Goal: Transaction & Acquisition: Purchase product/service

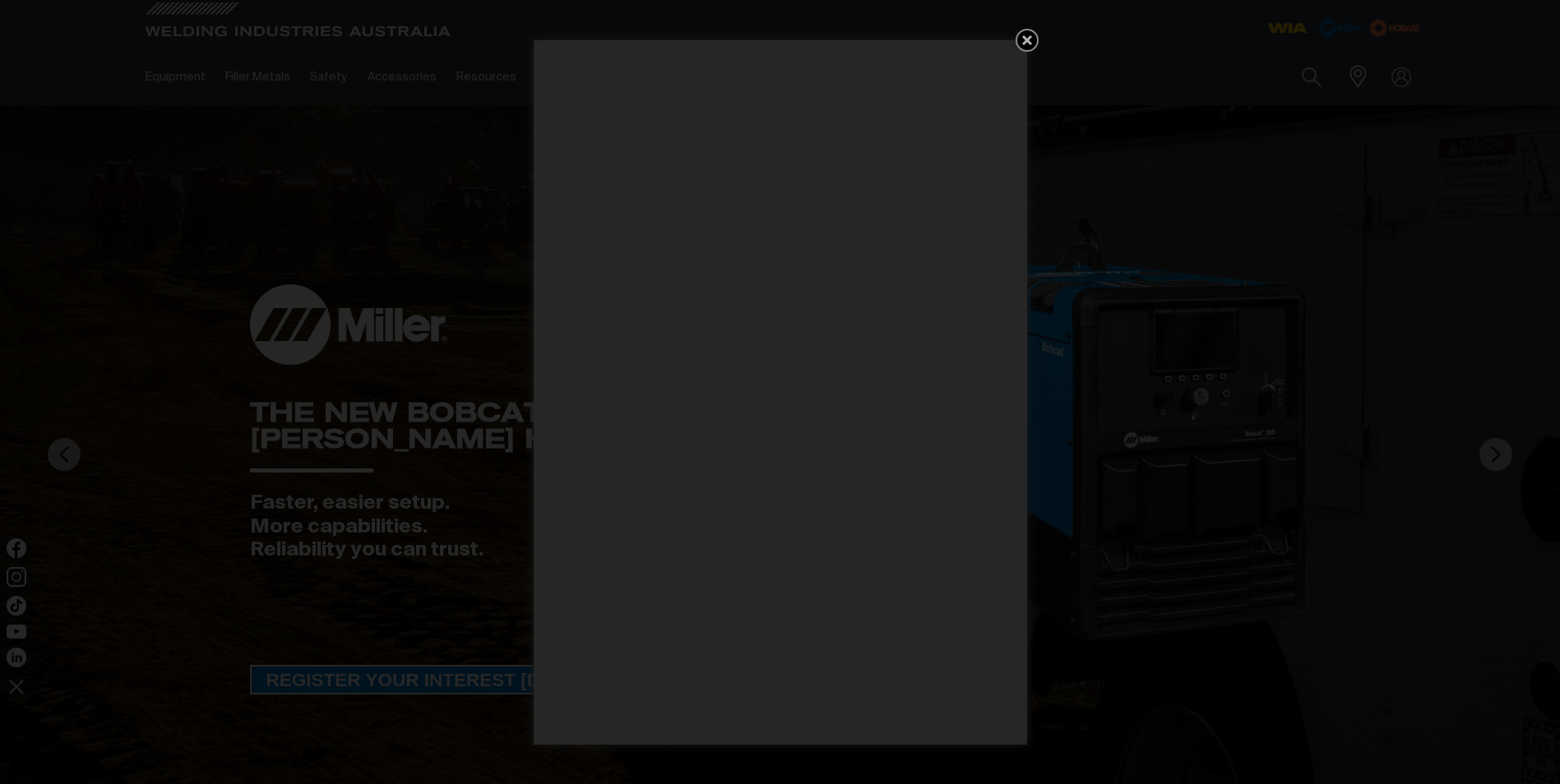
click at [1022, 40] on icon "Get 5 WIA Welding Guides Free!" at bounding box center [1027, 40] width 20 height 20
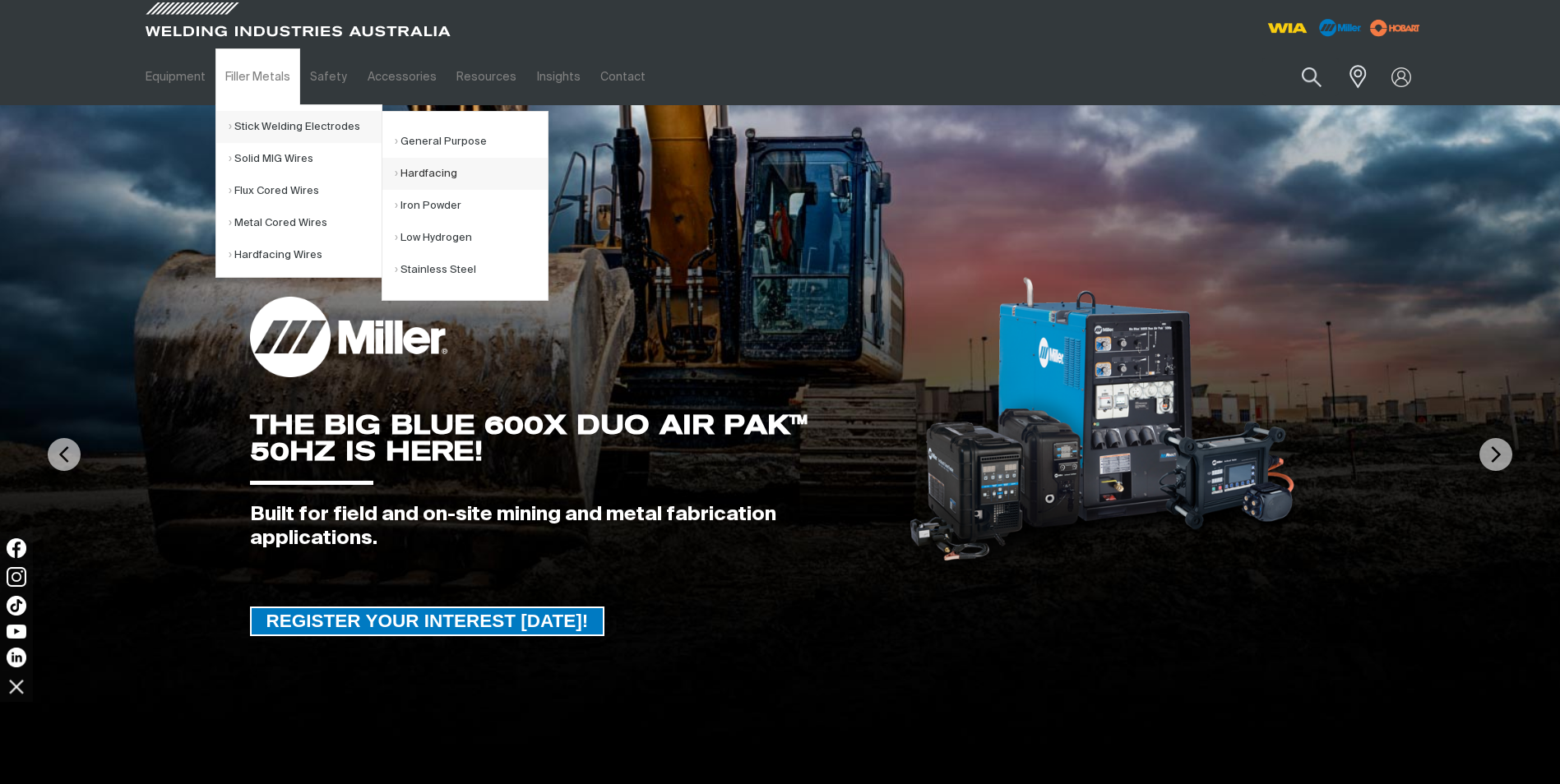
click at [416, 169] on link "Hardfacing" at bounding box center [471, 173] width 153 height 32
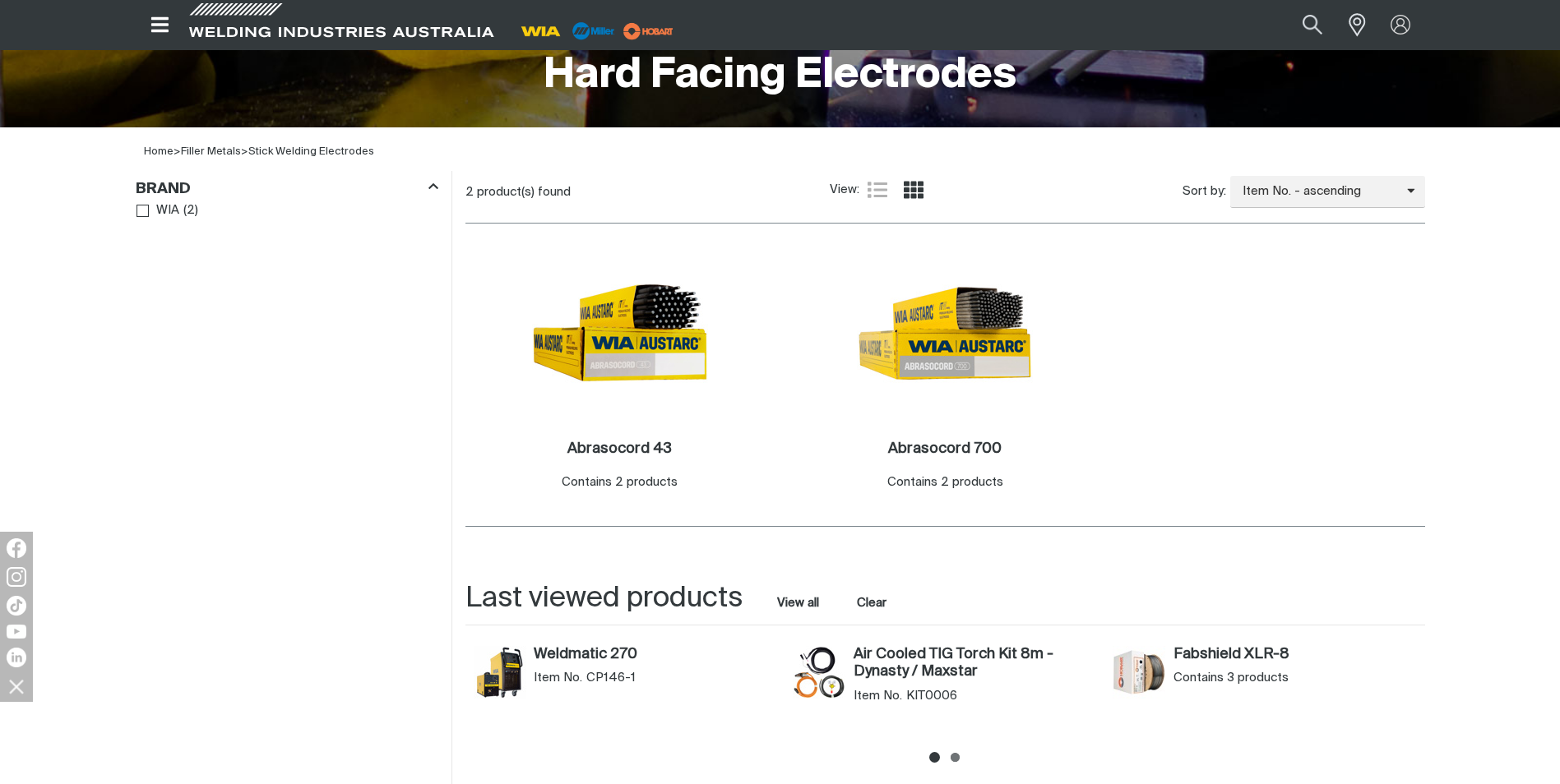
scroll to position [411, 0]
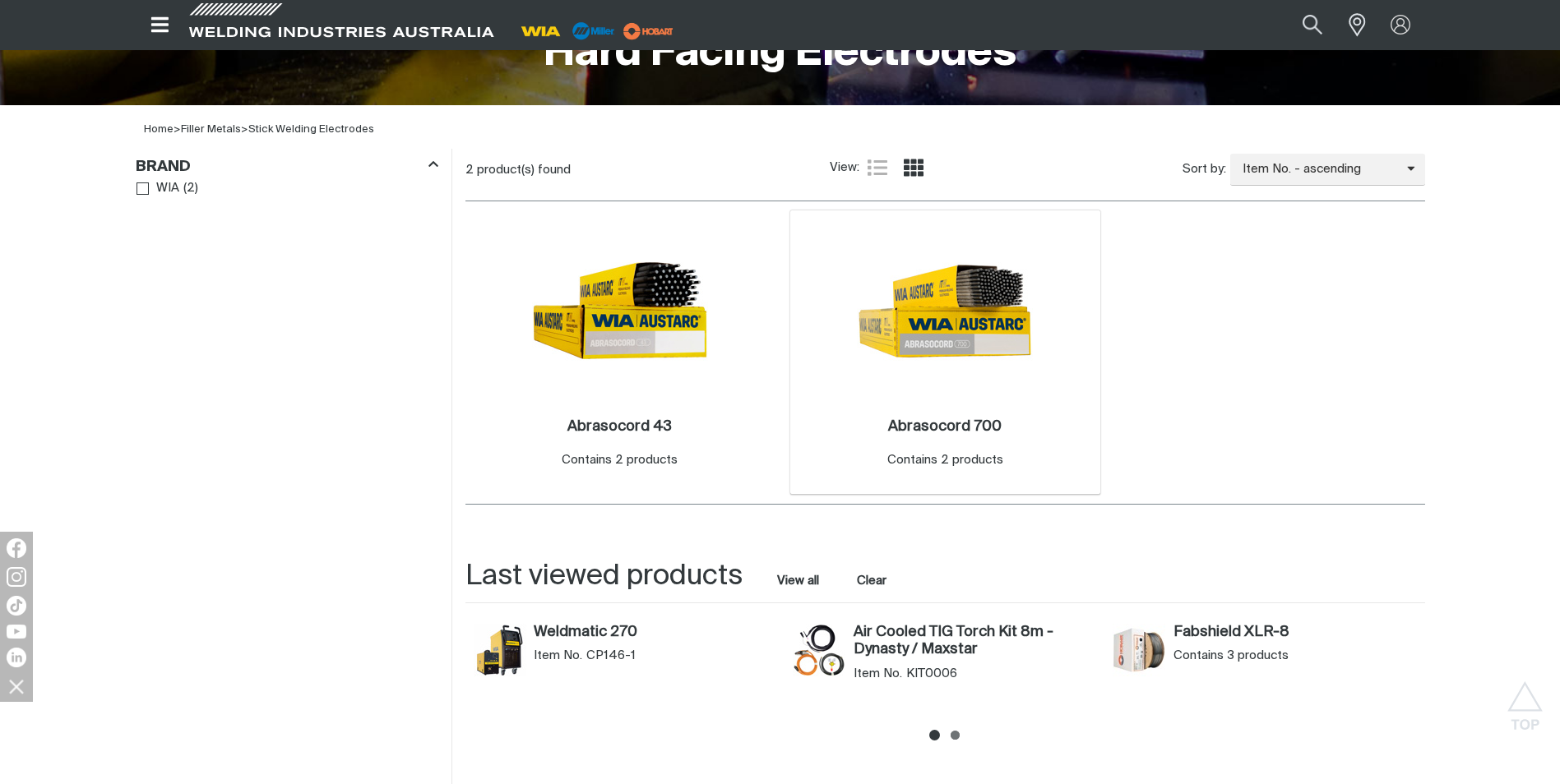
click at [926, 394] on img at bounding box center [944, 310] width 176 height 176
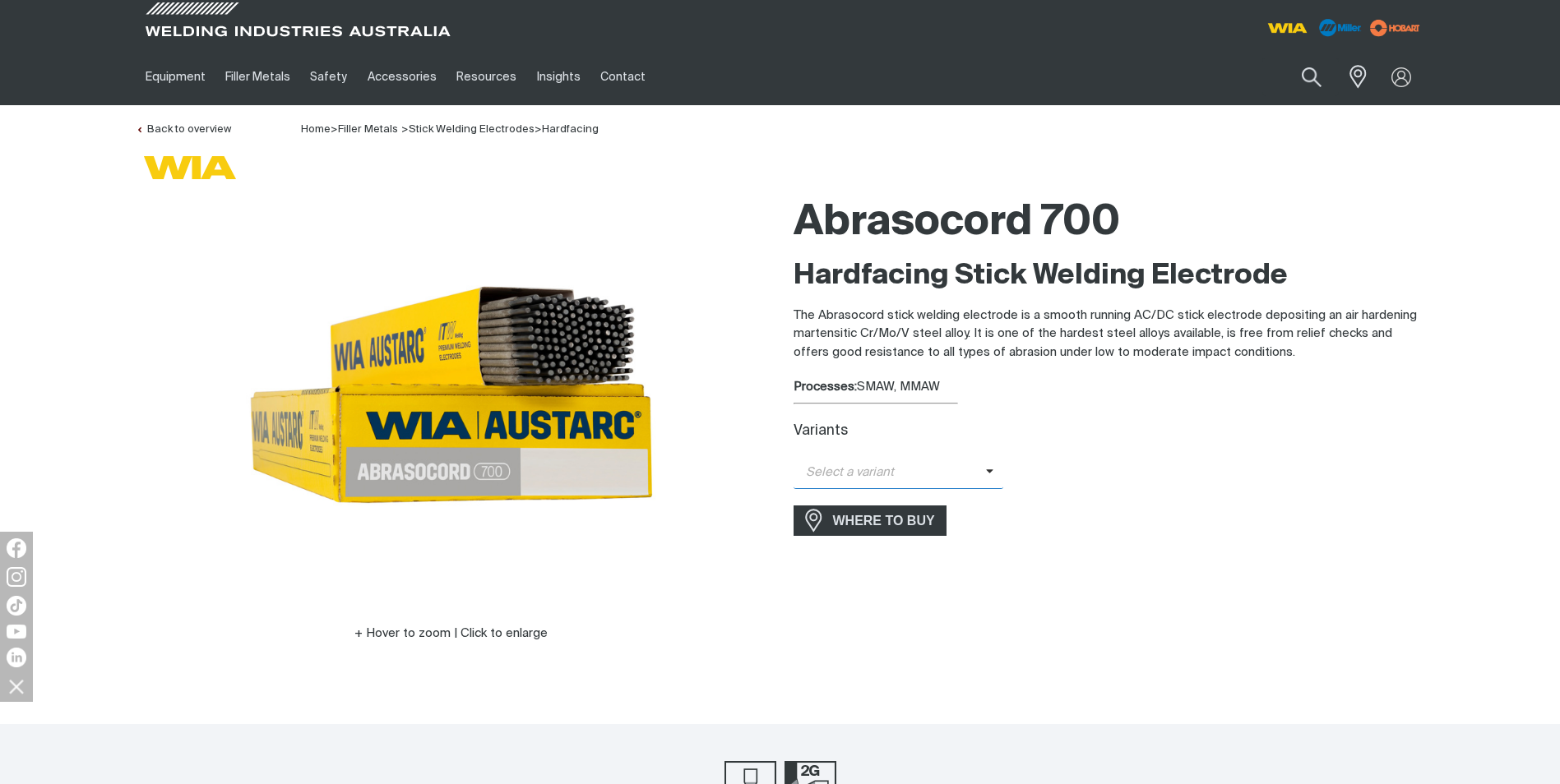
click at [986, 470] on icon at bounding box center [990, 471] width 8 height 12
click at [957, 501] on span "Abrasocord 700 - 3.2mm" at bounding box center [898, 501] width 210 height 25
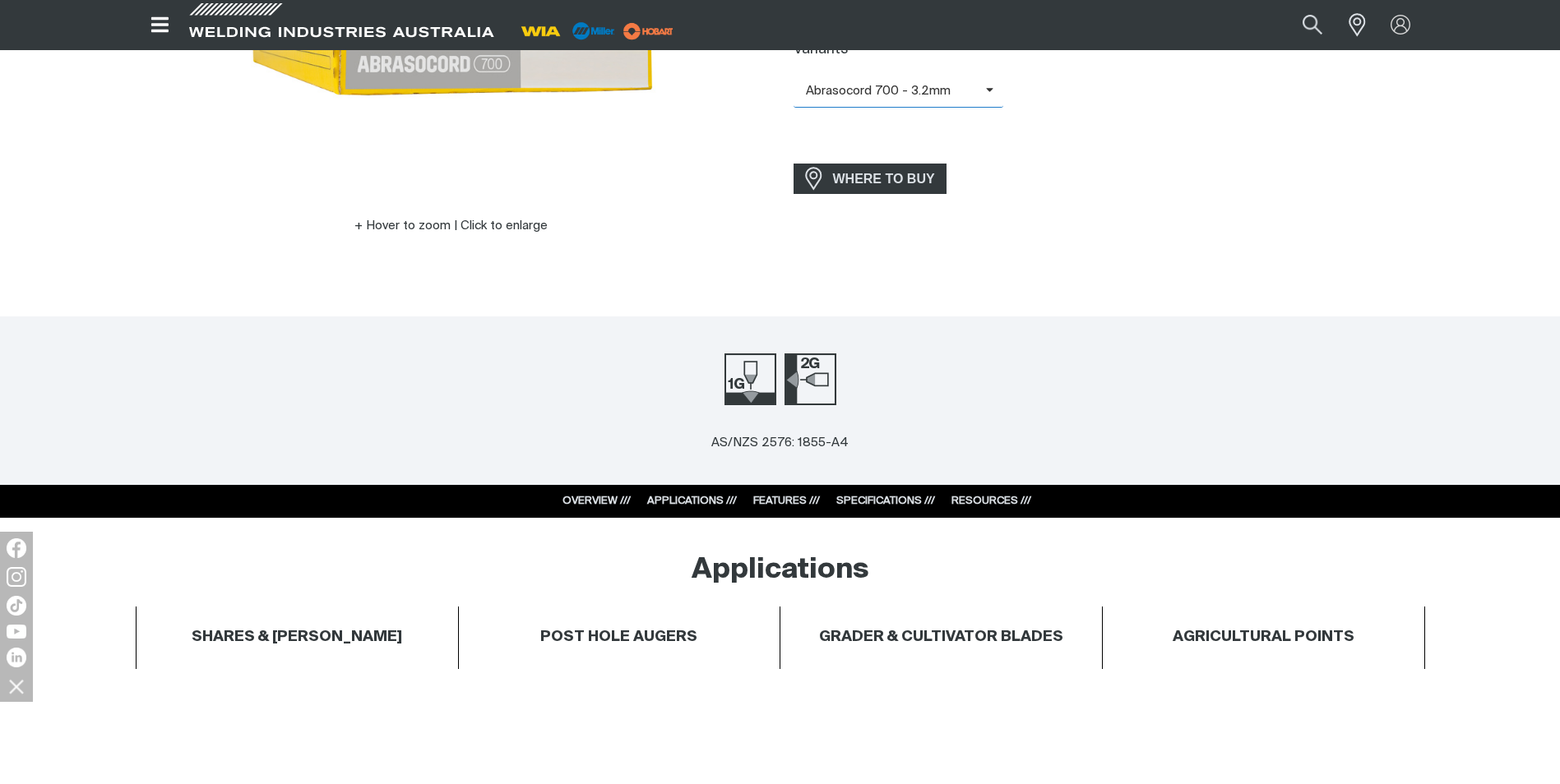
scroll to position [411, 0]
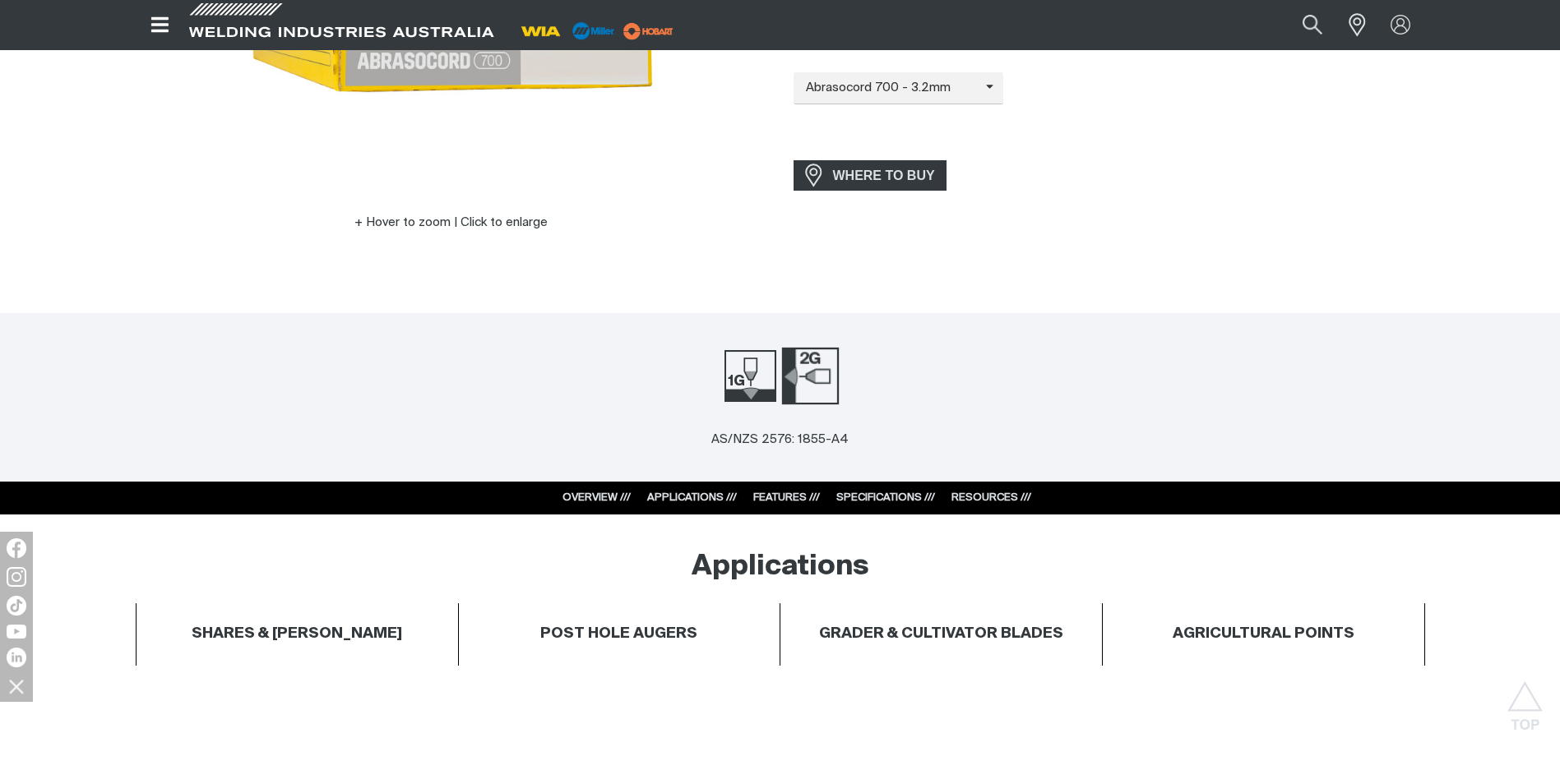
click at [815, 386] on img at bounding box center [809, 376] width 57 height 57
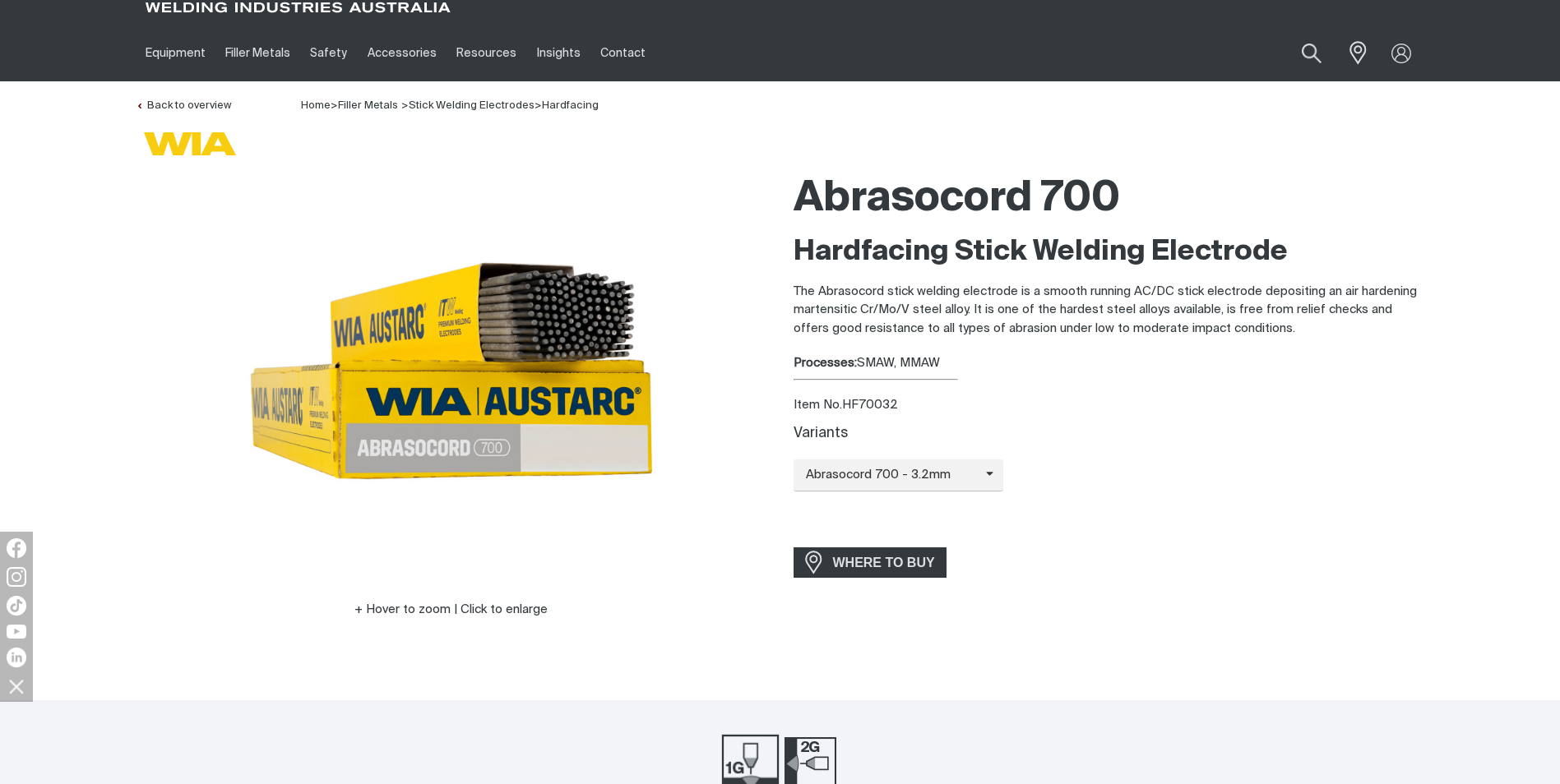
scroll to position [0, 0]
